Goal: Task Accomplishment & Management: Complete application form

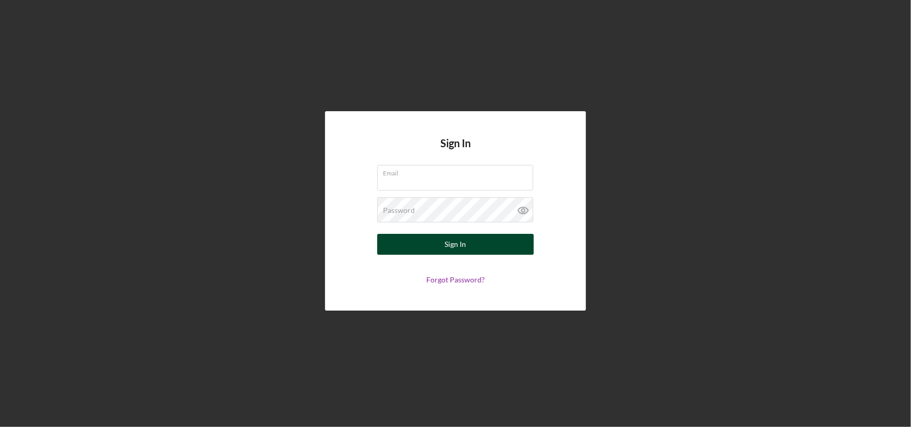
type input "[PERSON_NAME][EMAIL_ADDRESS][DOMAIN_NAME]"
click at [464, 239] on div "Sign In" at bounding box center [455, 244] width 21 height 21
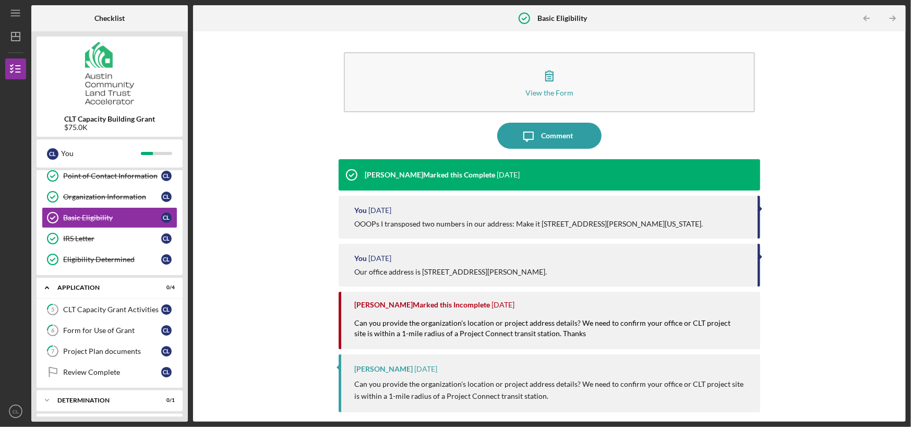
scroll to position [48, 0]
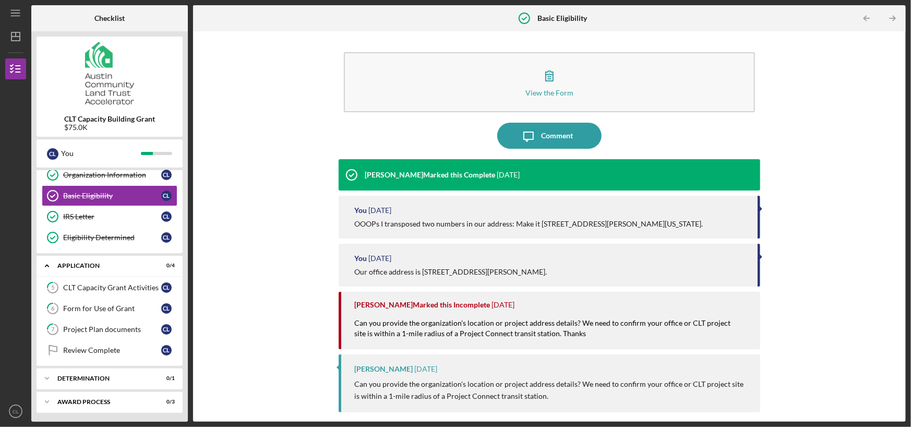
click at [786, 163] on div "View the Form Form Icon/Message Comment [PERSON_NAME] Marked this Complete [DAT…" at bounding box center [549, 227] width 702 height 380
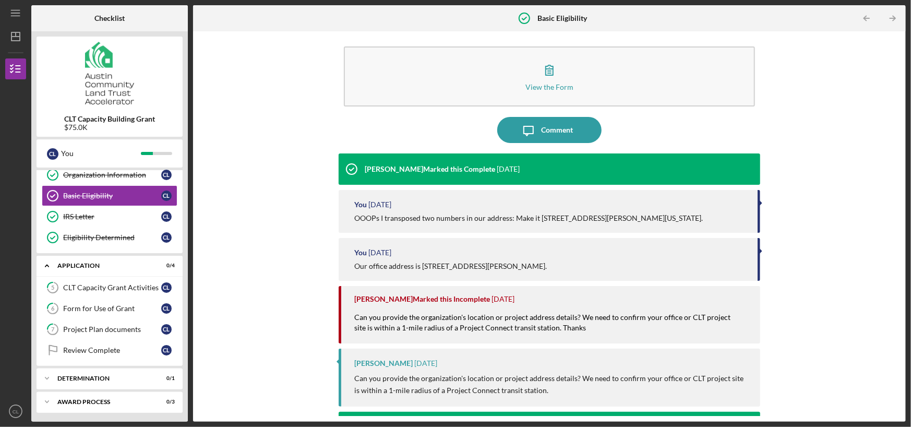
scroll to position [0, 0]
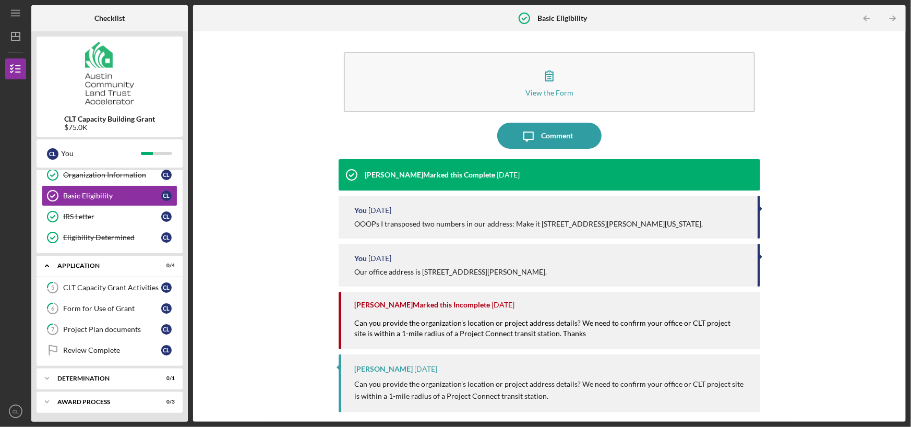
click at [268, 44] on div "View the Form Form Icon/Message Comment [PERSON_NAME] Marked this Complete [DAT…" at bounding box center [549, 227] width 702 height 380
